Goal: Navigation & Orientation: Find specific page/section

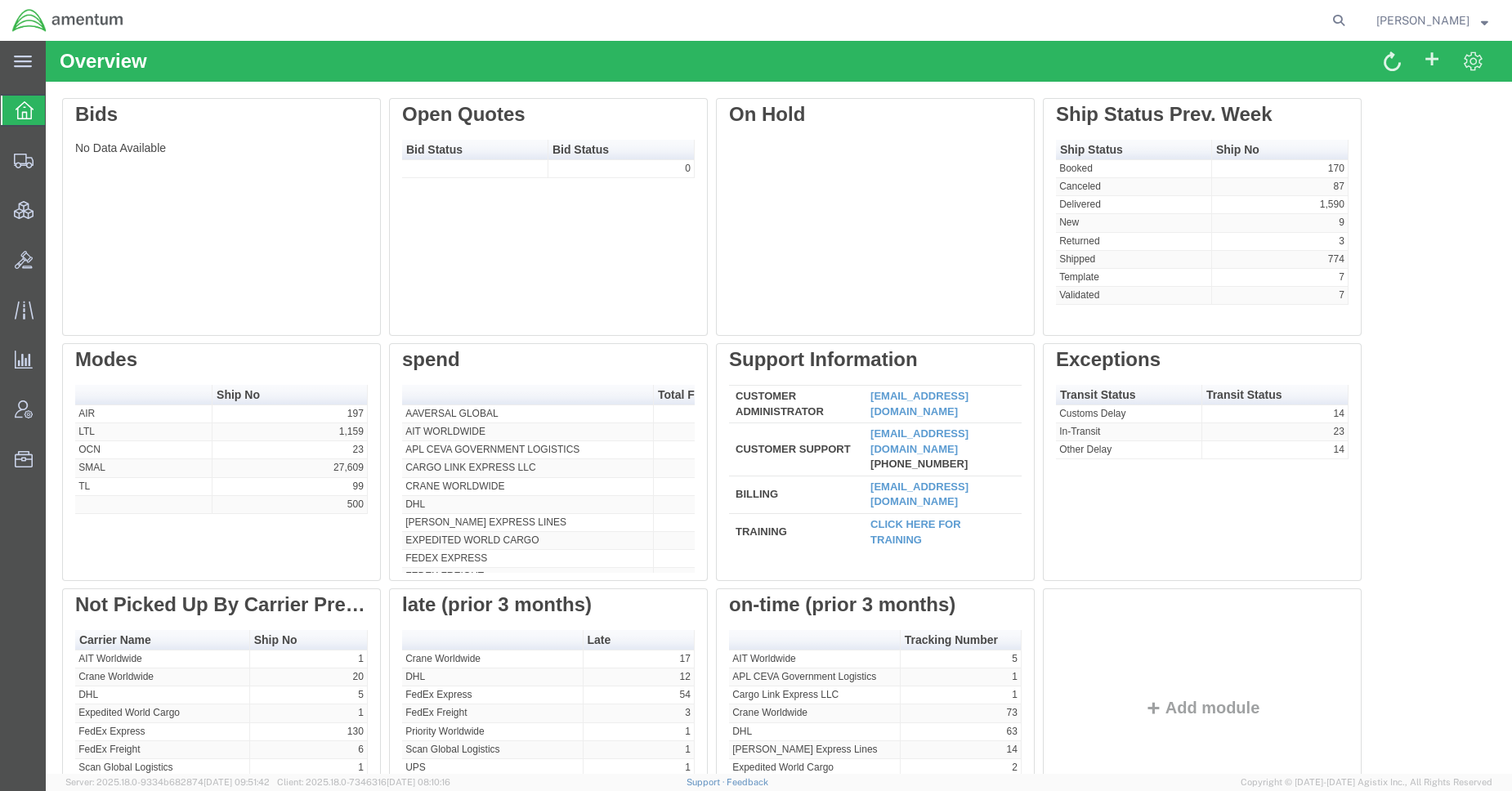
click at [1483, 21] on strong "button" at bounding box center [1484, 20] width 7 height 5
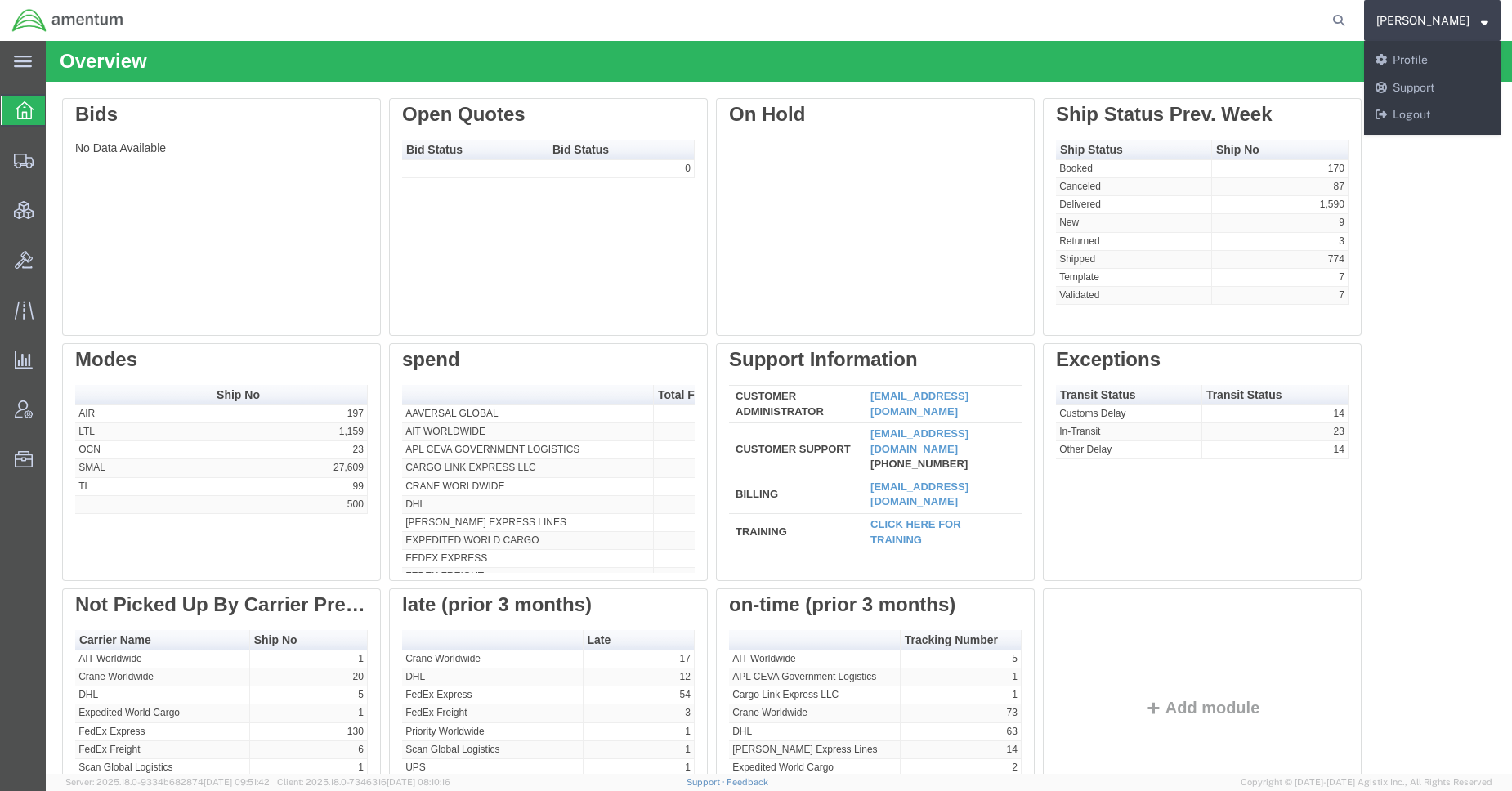
click at [1454, 328] on div "Edit Delete Bids No Data Available Edit Delete Open Quotes Bid Status Bid Statu…" at bounding box center [778, 465] width 1433 height 735
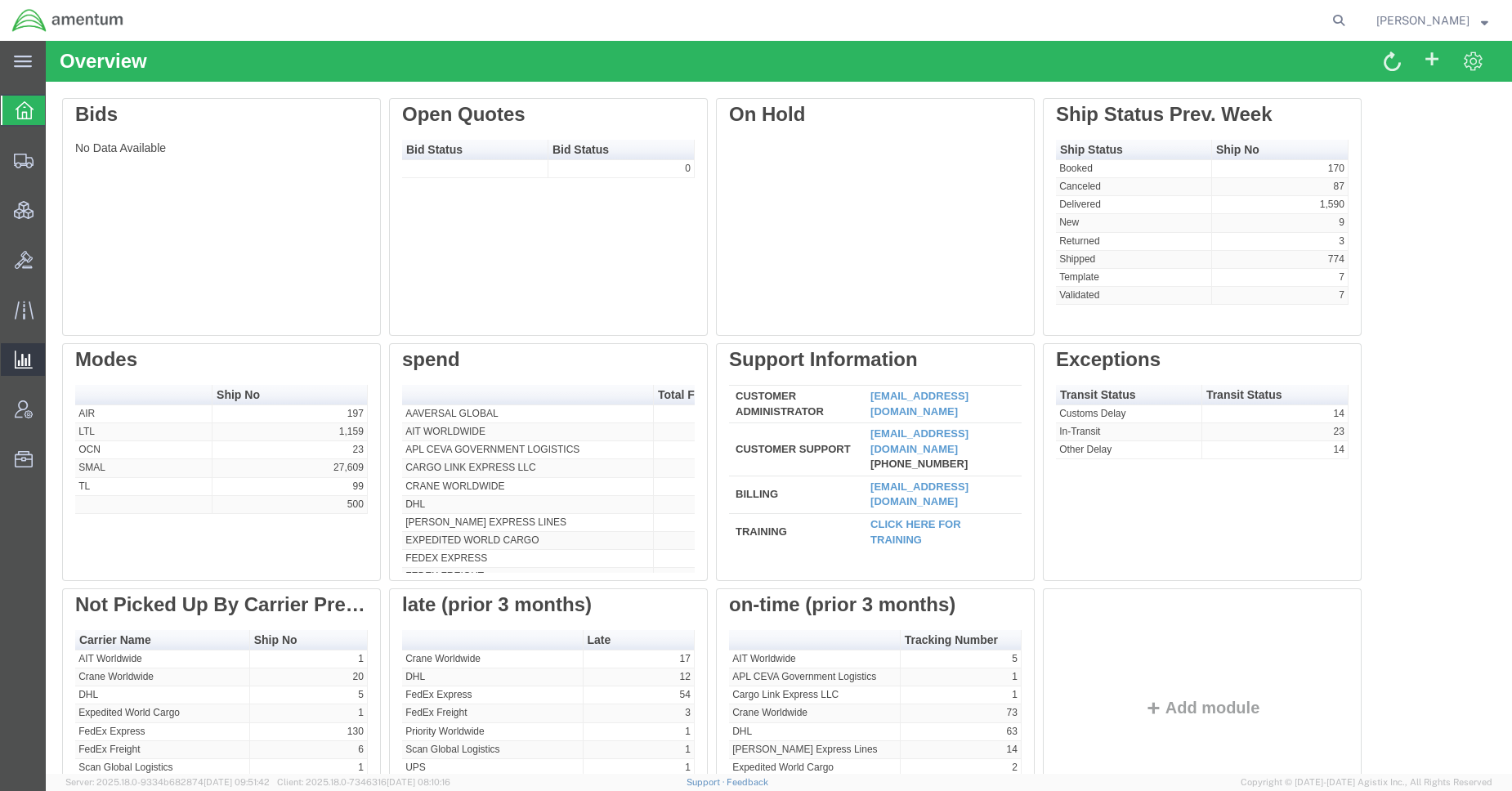
click at [0, 0] on span "Saved Reports" at bounding box center [0, 0] width 0 height 0
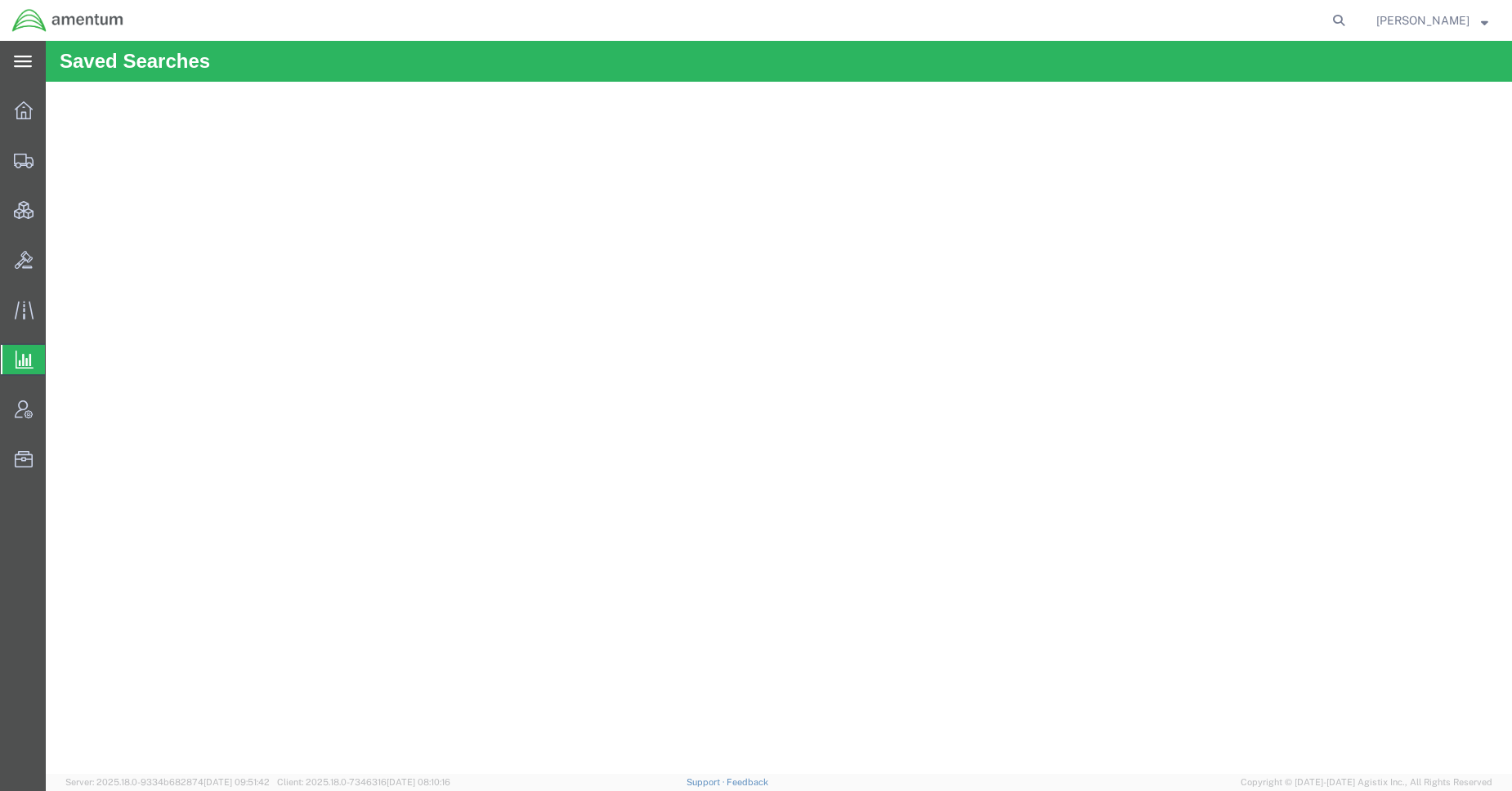
click at [21, 67] on icon at bounding box center [22, 61] width 18 height 12
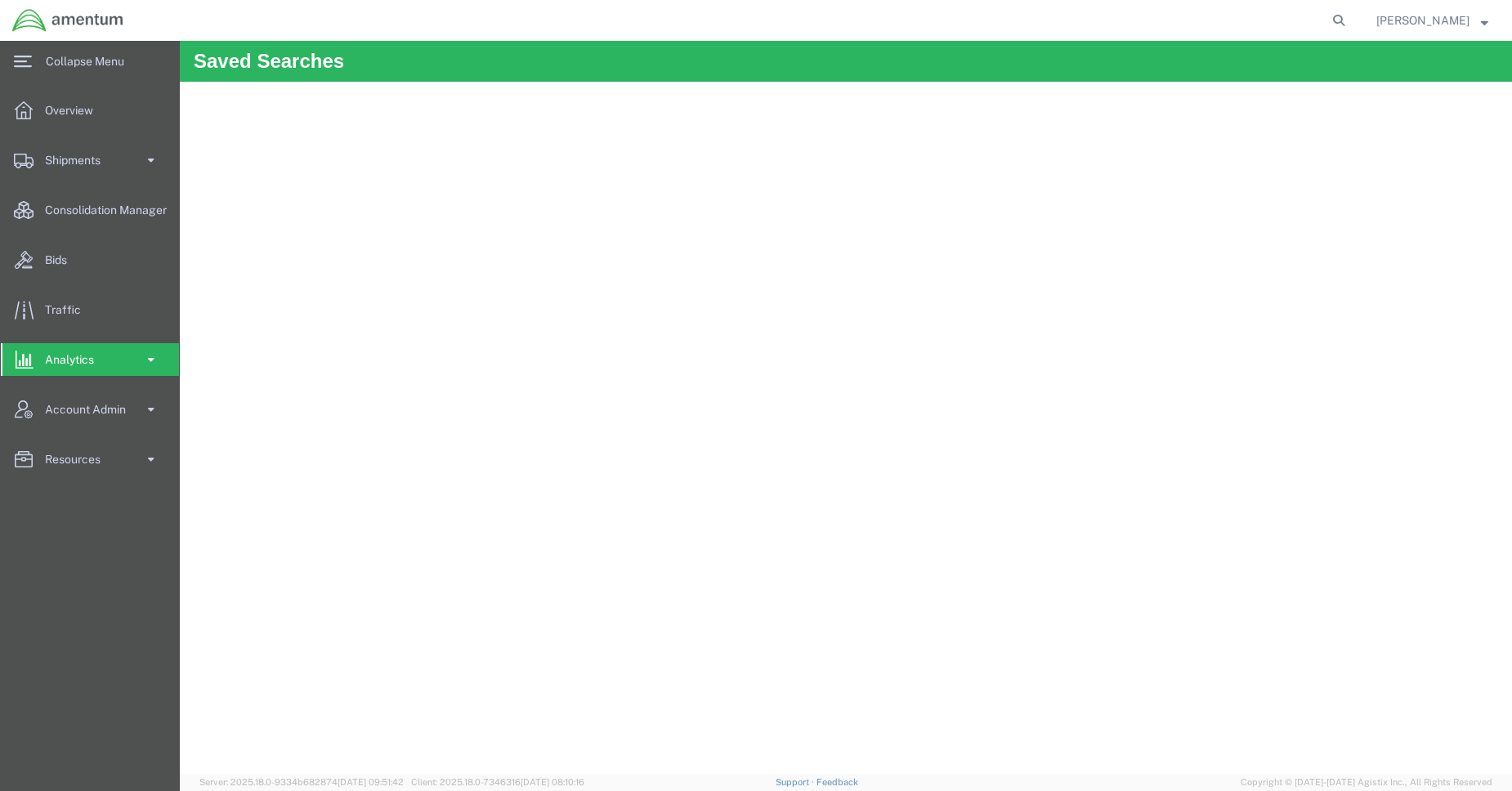
click at [140, 361] on link "Analytics" at bounding box center [90, 360] width 178 height 32
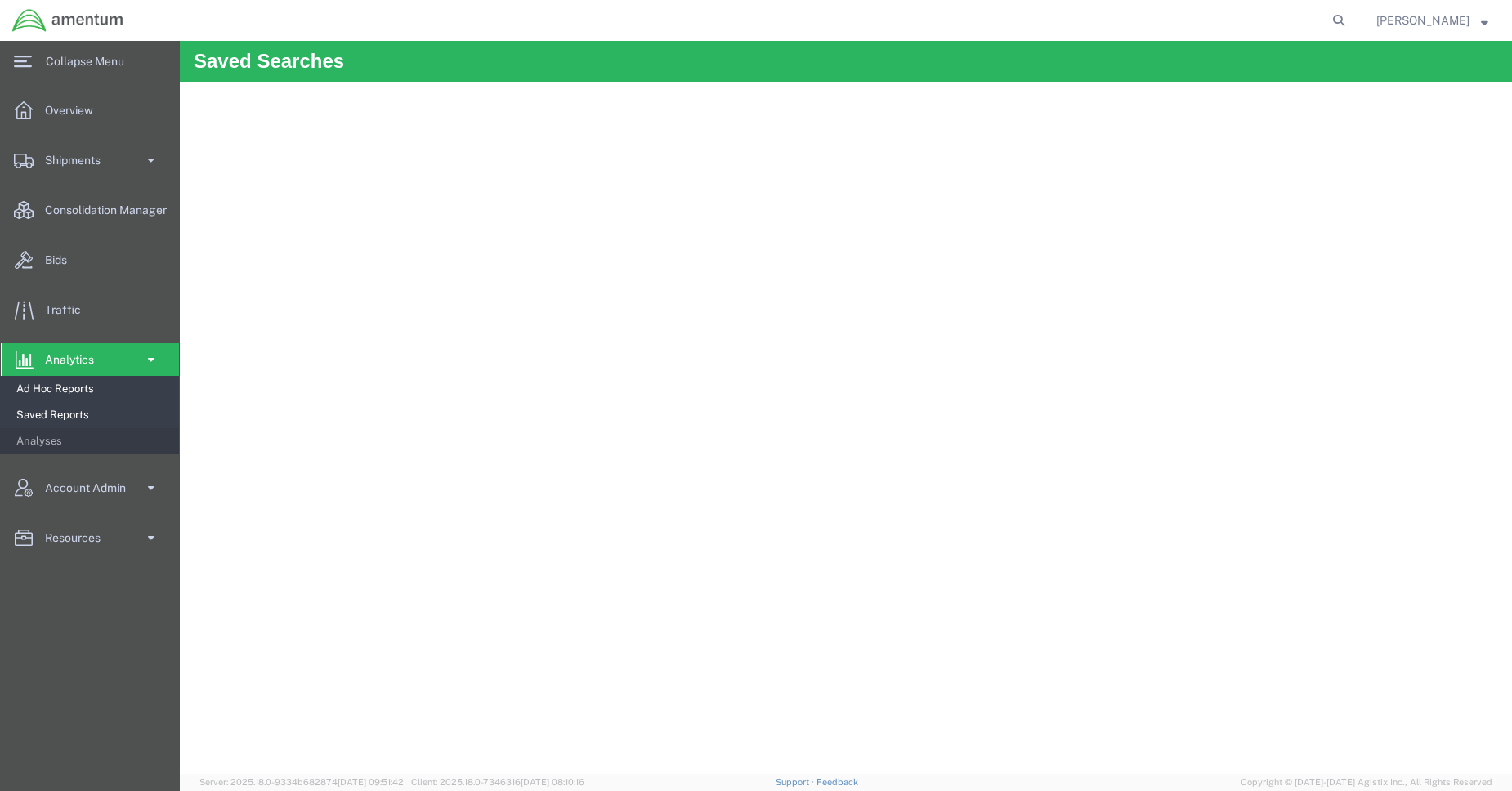
click at [112, 394] on span "Ad Hoc Reports" at bounding box center [91, 389] width 152 height 32
click at [76, 414] on span "Saved Reports" at bounding box center [91, 415] width 152 height 32
click at [1478, 22] on span "[PERSON_NAME]" at bounding box center [1431, 21] width 112 height 18
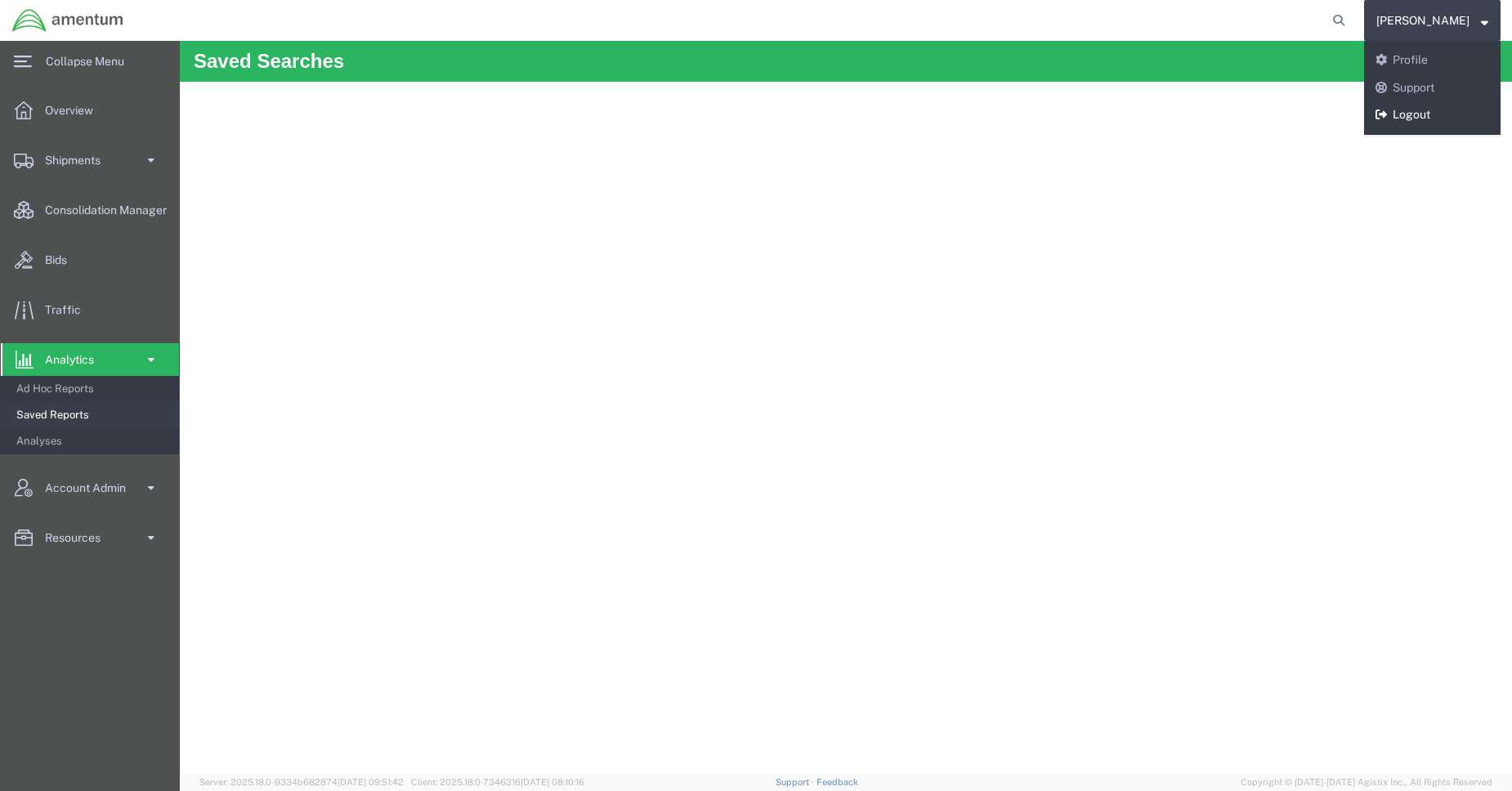
click at [1430, 117] on link "Logout" at bounding box center [1432, 115] width 136 height 28
